Goal: Transaction & Acquisition: Purchase product/service

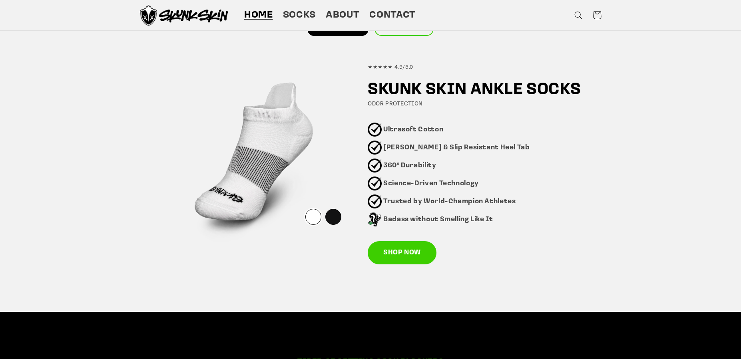
scroll to position [484, 0]
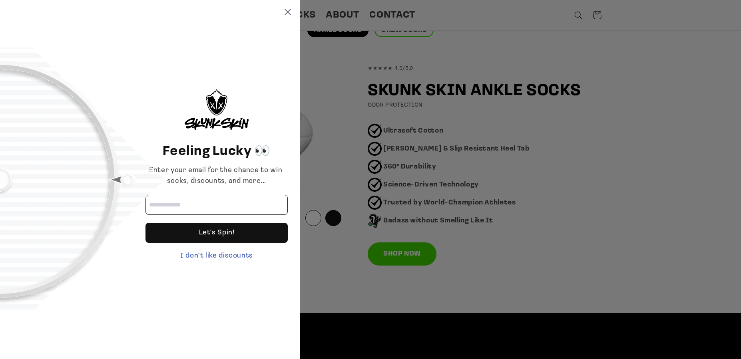
click at [163, 203] on input "Email address" at bounding box center [217, 205] width 142 height 20
type input "**********"
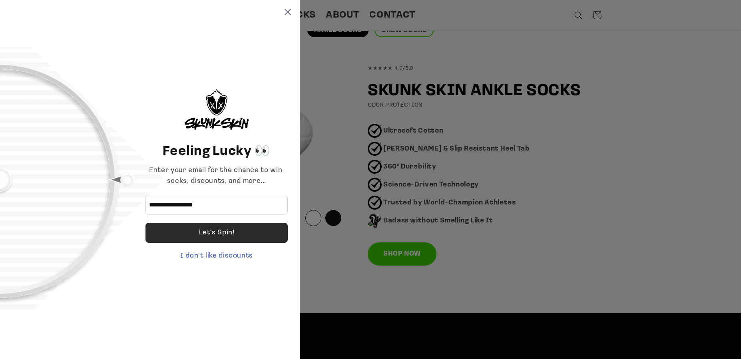
click at [222, 230] on div "Let's Spin!" at bounding box center [217, 233] width 36 height 20
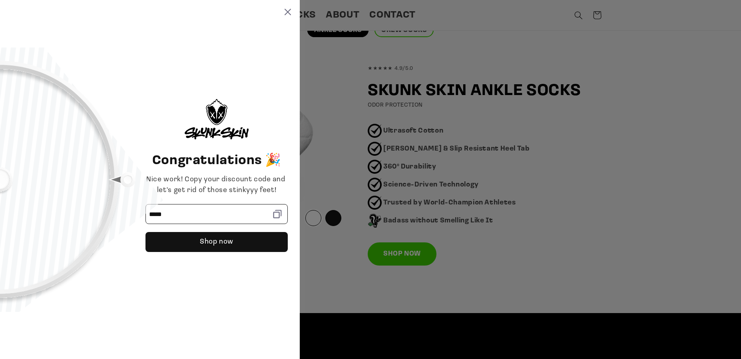
drag, startPoint x: 173, startPoint y: 213, endPoint x: 138, endPoint y: 211, distance: 34.4
click at [138, 211] on div "Congratulations 🎉 Nice work! Copy your discount code and let's get rid of those…" at bounding box center [217, 180] width 166 height 249
click at [222, 241] on div "Shop now" at bounding box center [217, 242] width 34 height 20
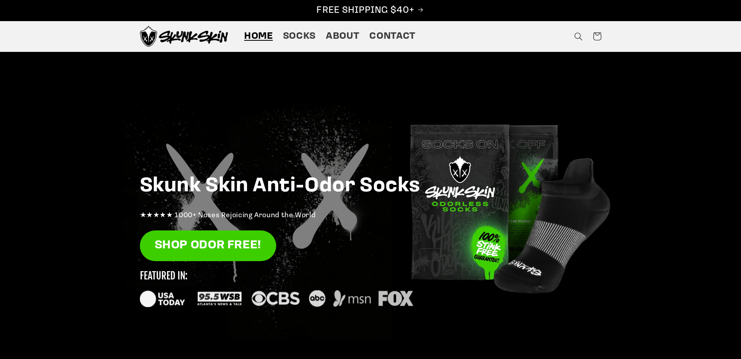
scroll to position [0, 0]
click at [283, 39] on span "Socks" at bounding box center [299, 36] width 33 height 12
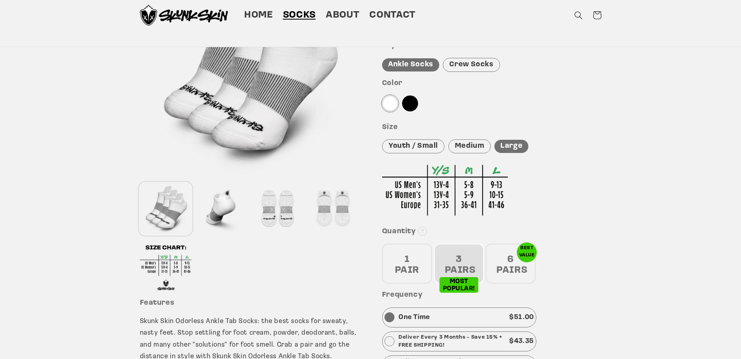
scroll to position [124, 0]
click at [387, 104] on div at bounding box center [390, 104] width 16 height 16
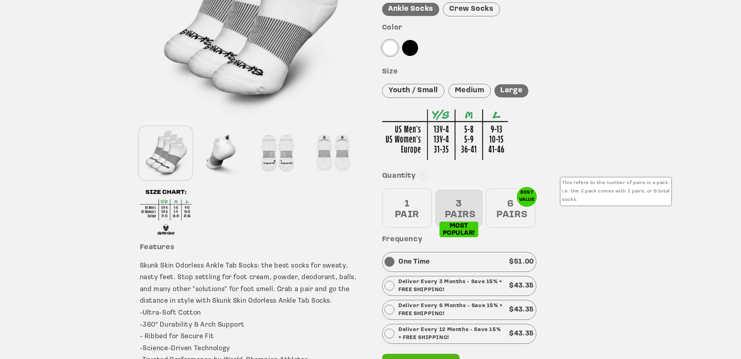
scroll to position [181, 0]
click at [500, 127] on img at bounding box center [445, 135] width 126 height 51
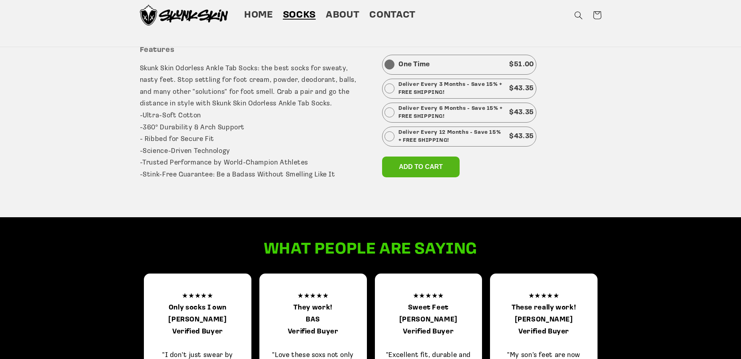
scroll to position [364, 0]
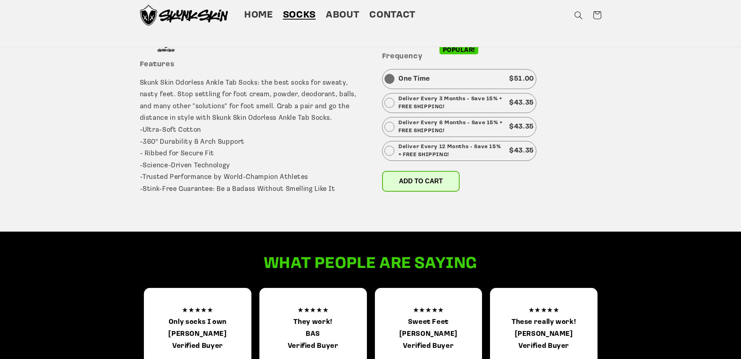
click at [403, 179] on span "Add to cart" at bounding box center [421, 181] width 44 height 7
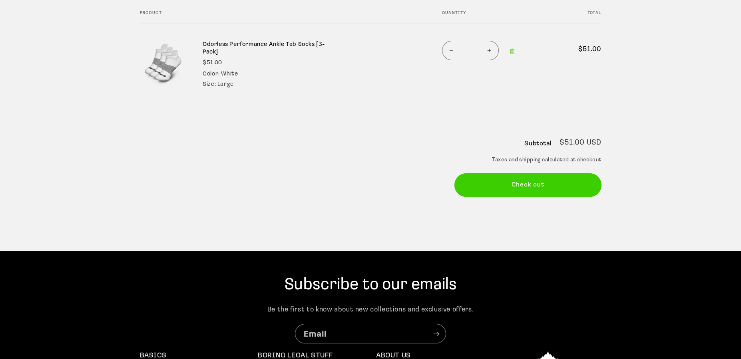
scroll to position [110, 0]
click at [537, 197] on button "Check out" at bounding box center [528, 186] width 147 height 24
